Goal: Transaction & Acquisition: Purchase product/service

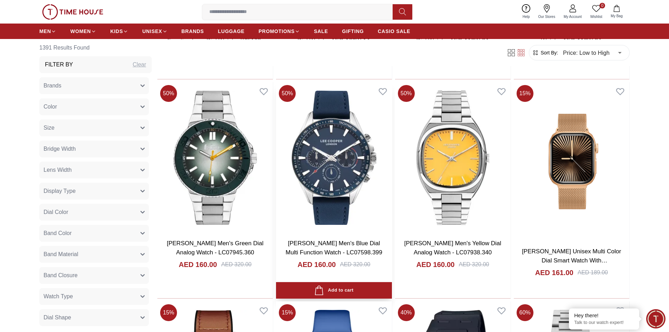
scroll to position [16656, 0]
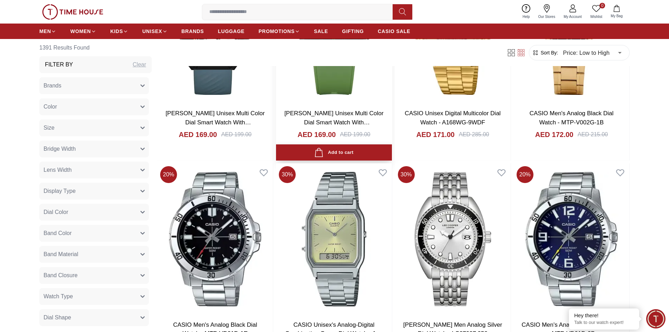
scroll to position [17886, 0]
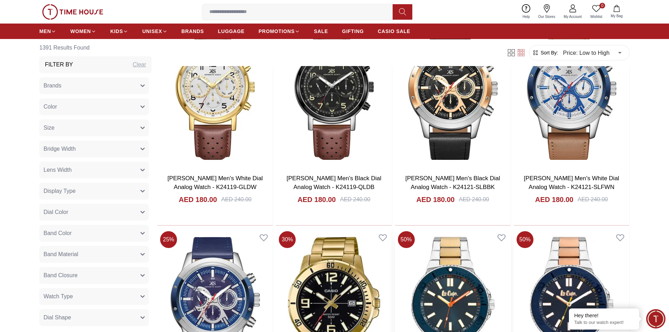
scroll to position [18877, 0]
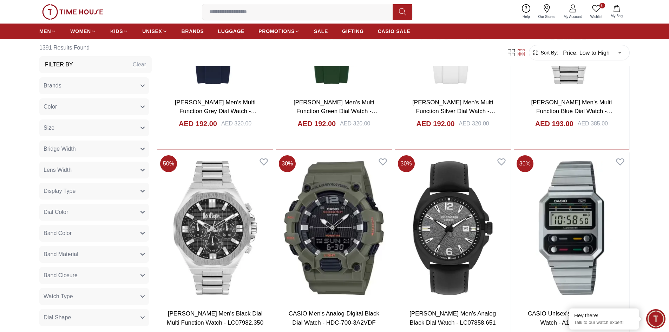
scroll to position [19995, 0]
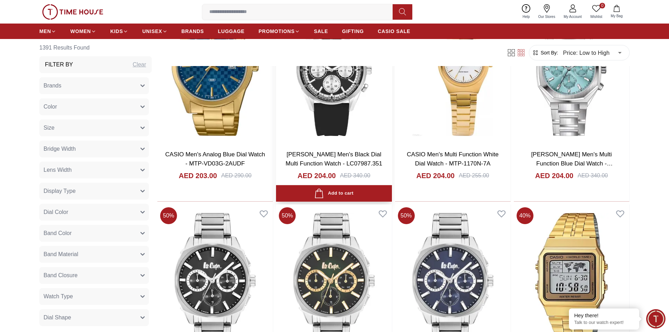
scroll to position [21014, 0]
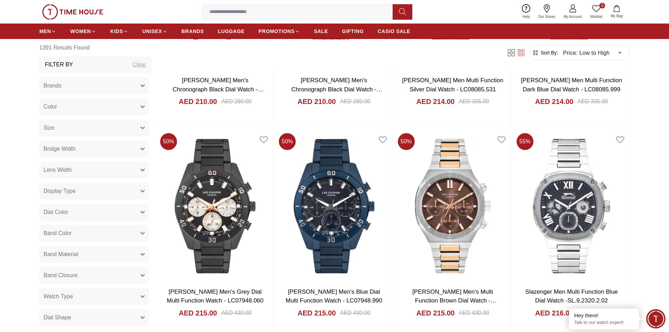
scroll to position [22108, 0]
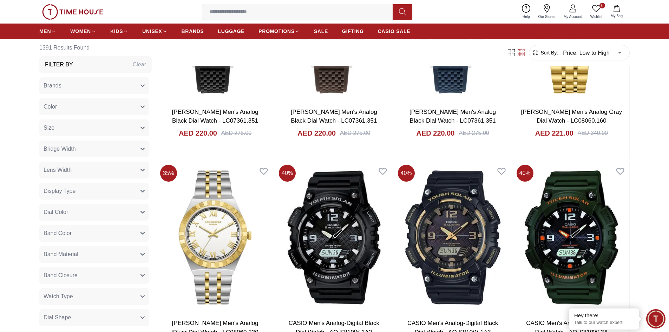
scroll to position [23228, 0]
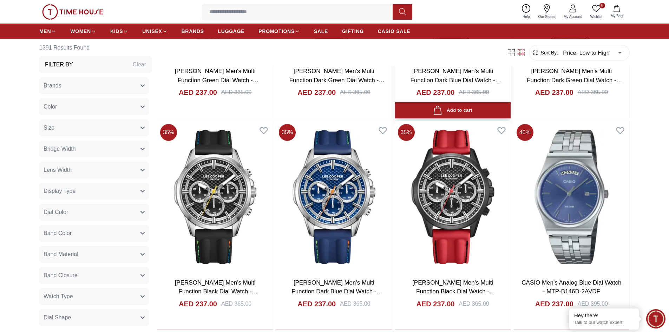
scroll to position [25301, 0]
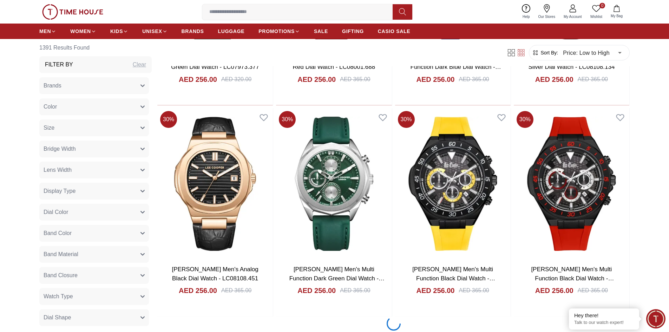
scroll to position [27550, 0]
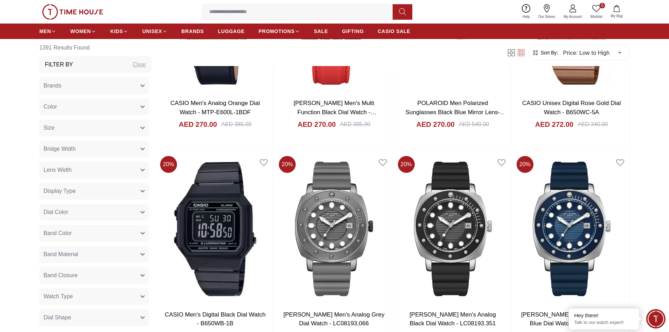
scroll to position [29612, 0]
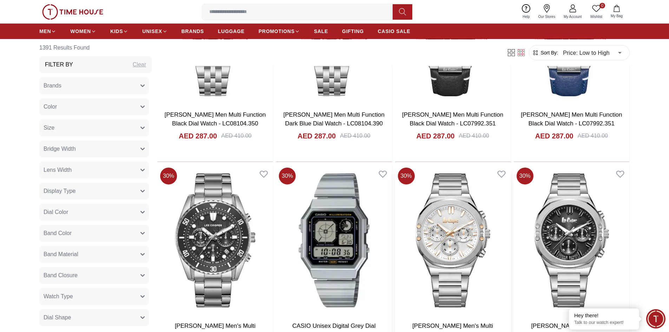
scroll to position [31593, 0]
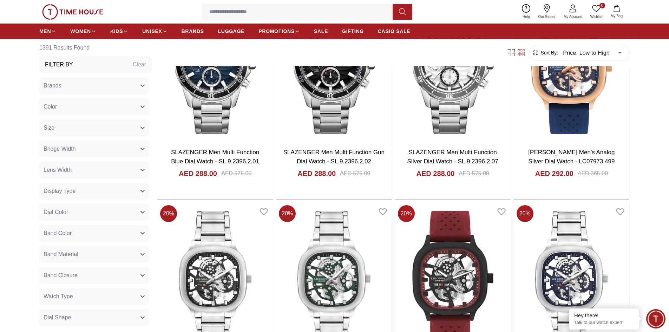
scroll to position [32631, 0]
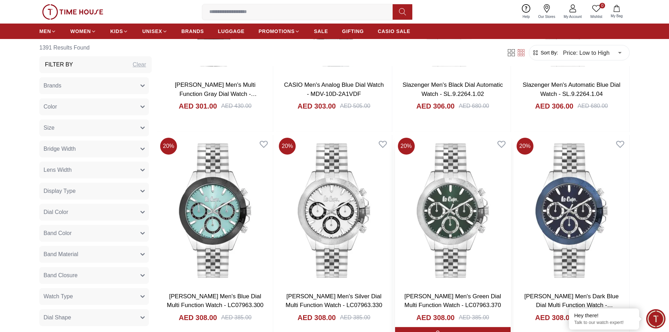
scroll to position [33759, 0]
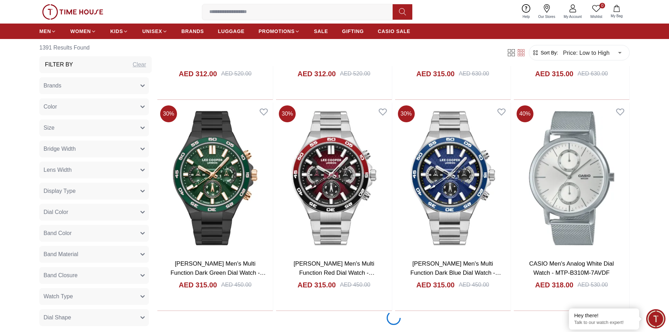
scroll to position [34815, 0]
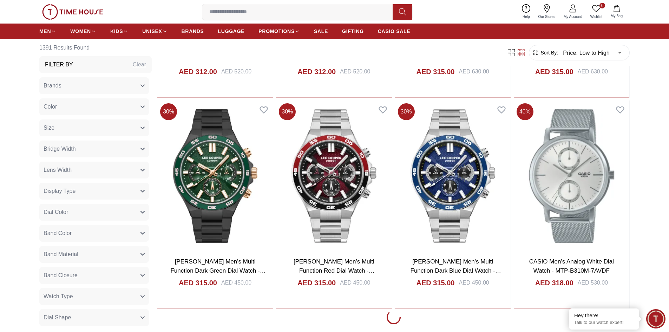
scroll to position [34954, 0]
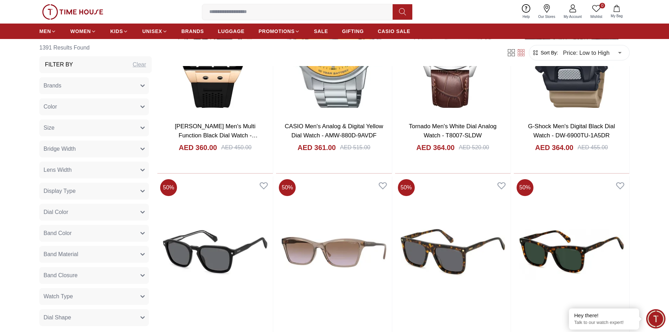
scroll to position [37027, 0]
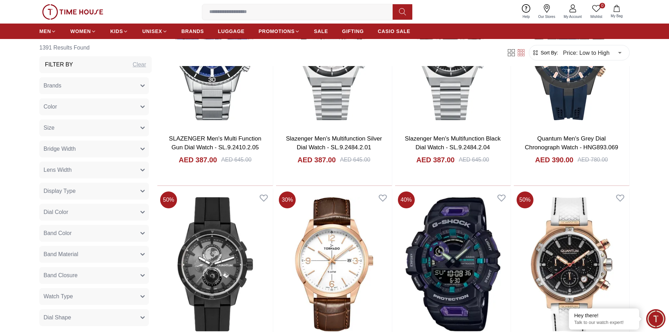
scroll to position [39019, 0]
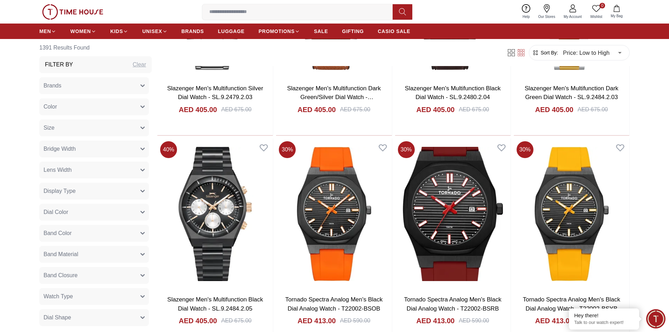
scroll to position [40084, 0]
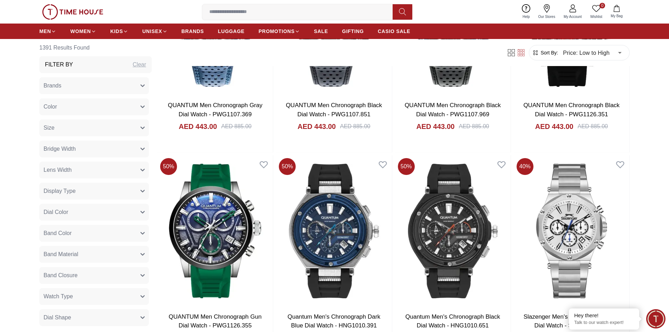
scroll to position [42203, 0]
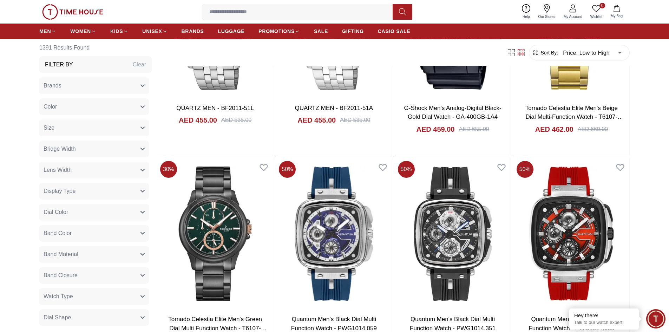
scroll to position [43242, 0]
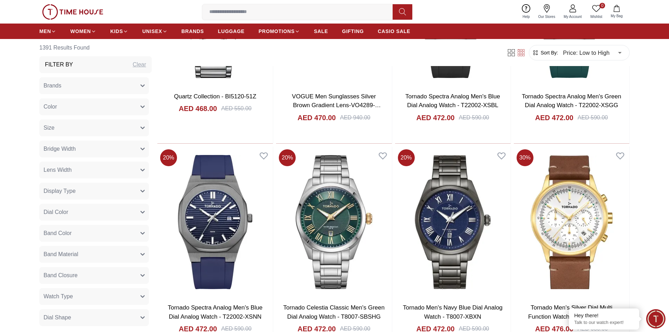
scroll to position [44301, 0]
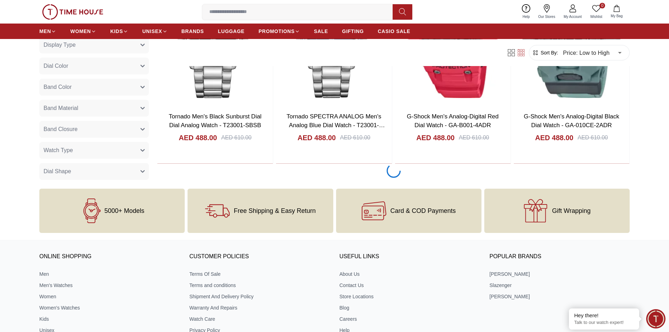
scroll to position [45531, 0]
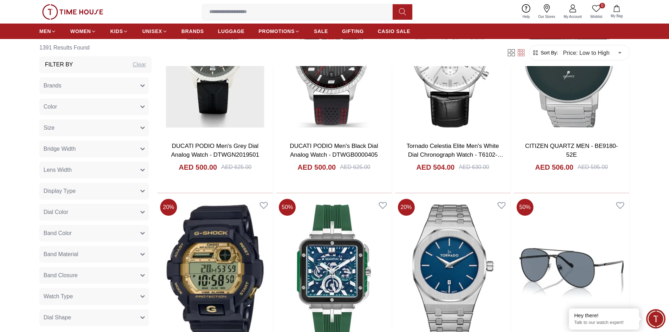
scroll to position [45953, 0]
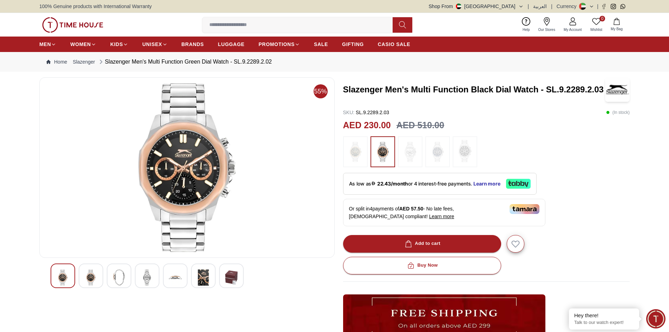
click at [92, 276] on img at bounding box center [91, 278] width 13 height 16
click at [232, 275] on img at bounding box center [231, 278] width 13 height 16
click at [186, 164] on img at bounding box center [187, 167] width 284 height 169
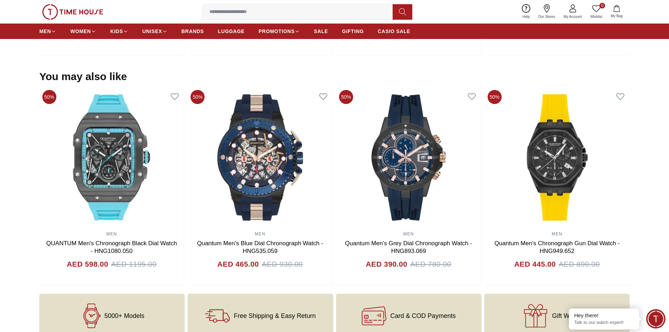
scroll to position [738, 0]
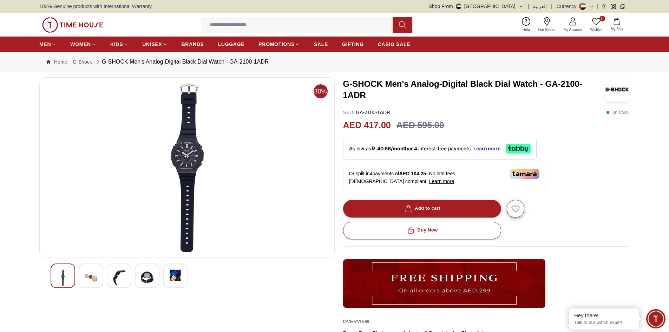
click at [88, 283] on img at bounding box center [91, 278] width 13 height 16
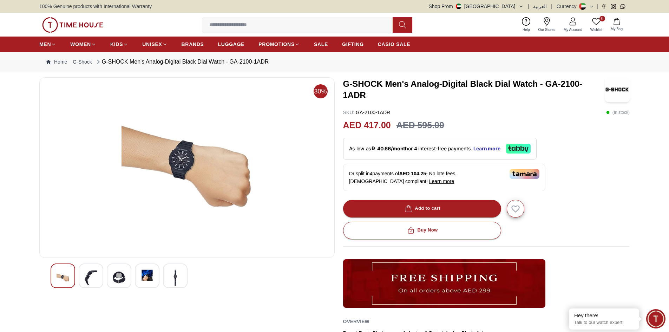
click at [131, 276] on div at bounding box center [187, 276] width 273 height 25
click at [176, 276] on img at bounding box center [175, 278] width 13 height 16
